Goal: Navigation & Orientation: Find specific page/section

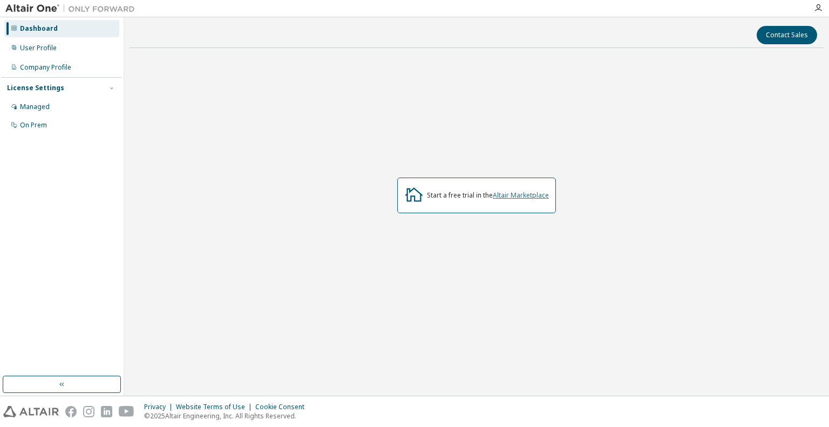
click at [538, 196] on link "Altair Marketplace" at bounding box center [521, 194] width 56 height 9
